Goal: Navigation & Orientation: Go to known website

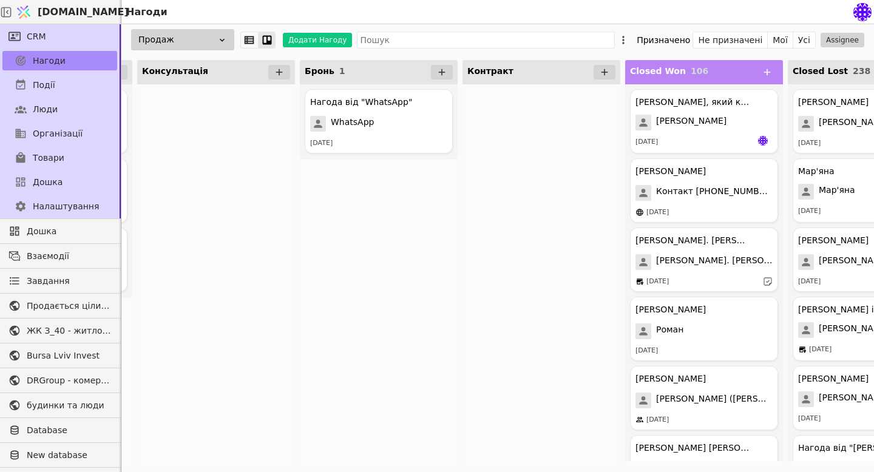
scroll to position [0, 391]
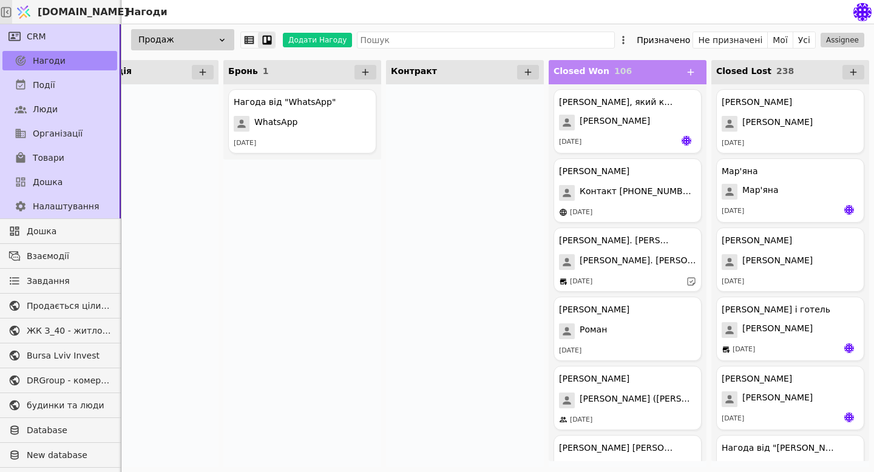
click at [12, 16] on icon at bounding box center [6, 12] width 12 height 12
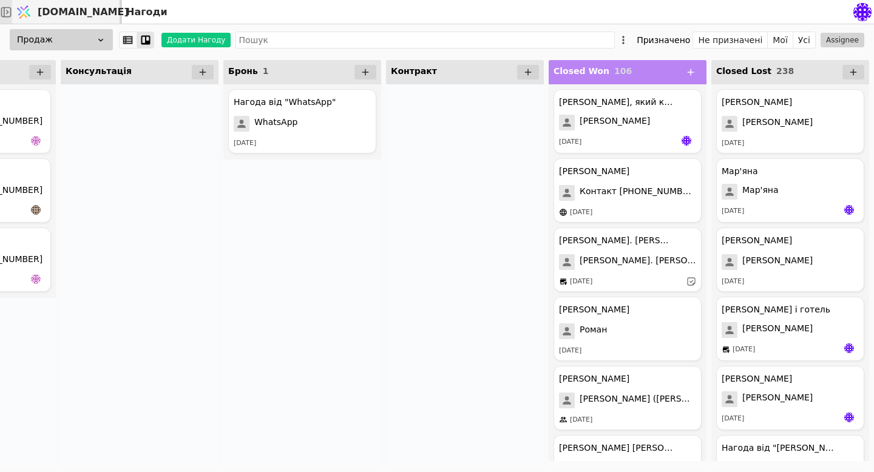
click at [33, 10] on img at bounding box center [24, 12] width 18 height 23
